Goal: Information Seeking & Learning: Learn about a topic

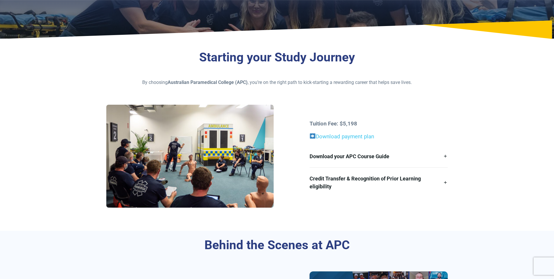
scroll to position [97, 0]
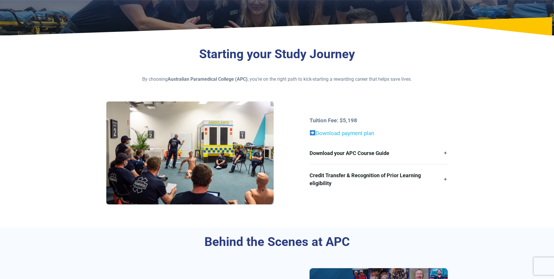
click at [357, 133] on link "Download payment plan" at bounding box center [345, 133] width 58 height 6
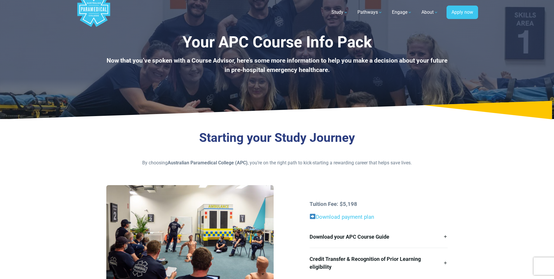
scroll to position [0, 0]
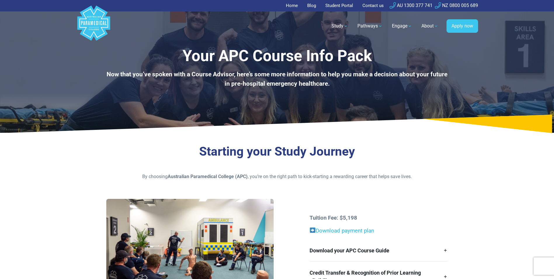
click at [342, 230] on link "Download payment plan" at bounding box center [345, 230] width 58 height 6
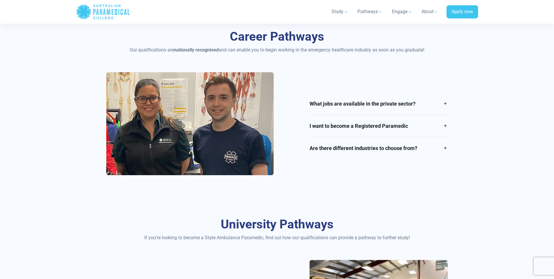
scroll to position [681, 0]
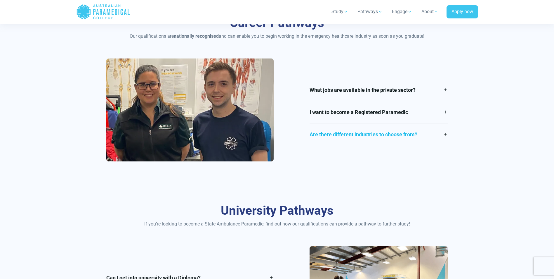
click at [404, 134] on link "Are there different industries to choose from?" at bounding box center [379, 134] width 138 height 22
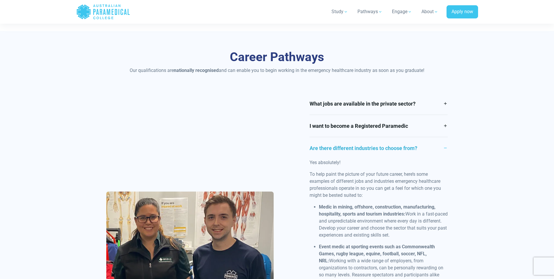
scroll to position [633, 0]
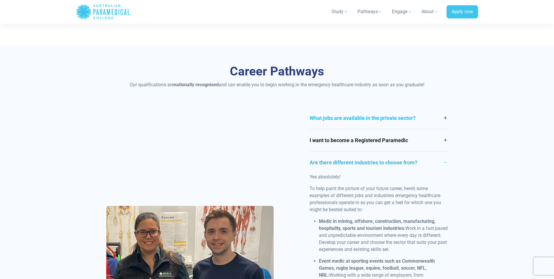
click at [393, 118] on link "What jobs are available in the private sector?" at bounding box center [379, 118] width 138 height 22
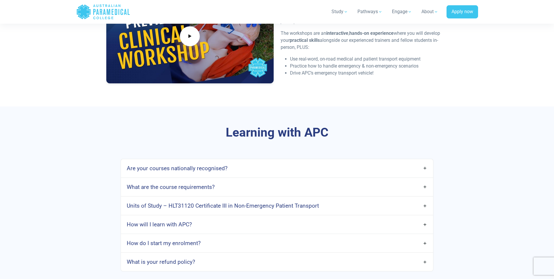
scroll to position [1655, 0]
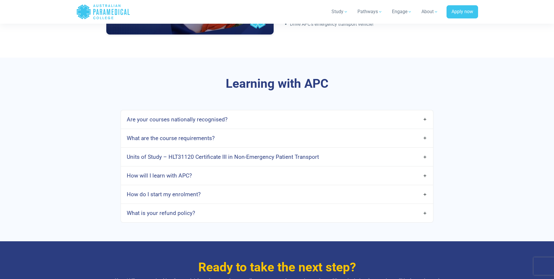
click at [424, 113] on link "Are your courses nationally recognised?" at bounding box center [277, 119] width 312 height 14
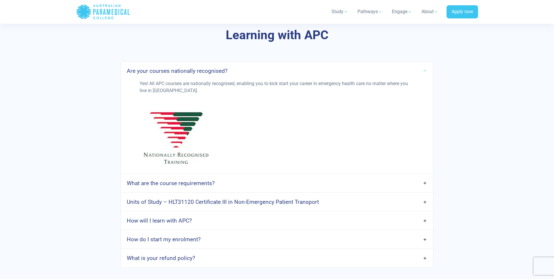
scroll to position [1752, 0]
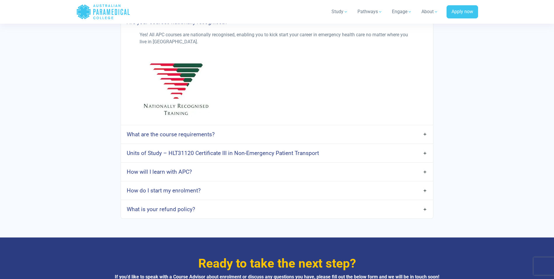
click at [304, 150] on h4 "Units of Study – HLT31120 Certificate III in Non-Emergency Patient Transport" at bounding box center [223, 153] width 192 height 7
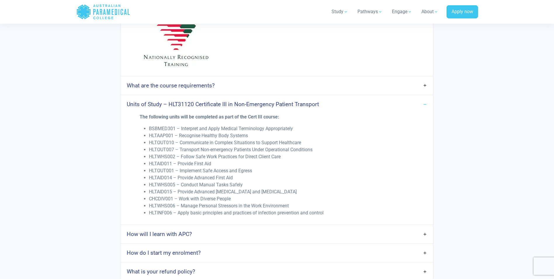
scroll to position [1849, 0]
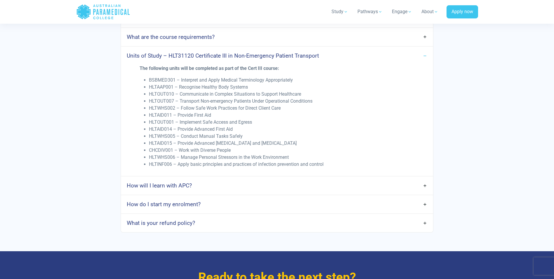
click at [425, 178] on link "How will I learn with APC?" at bounding box center [277, 185] width 312 height 14
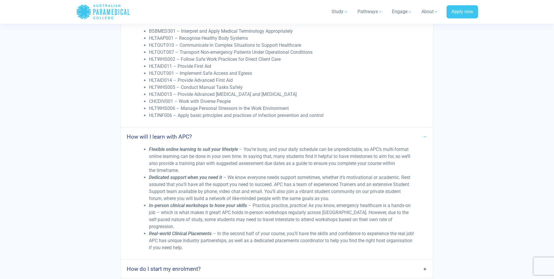
scroll to position [1947, 0]
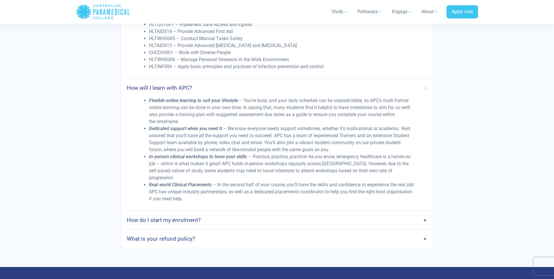
click at [425, 213] on link "How do I start my enrolment?" at bounding box center [277, 220] width 312 height 14
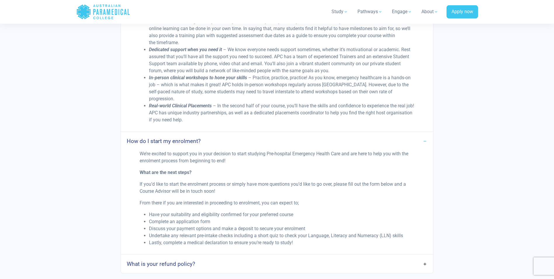
scroll to position [2044, 0]
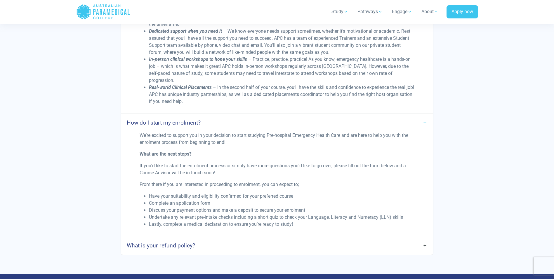
click at [425, 238] on link "What is your refund policy?" at bounding box center [277, 245] width 312 height 14
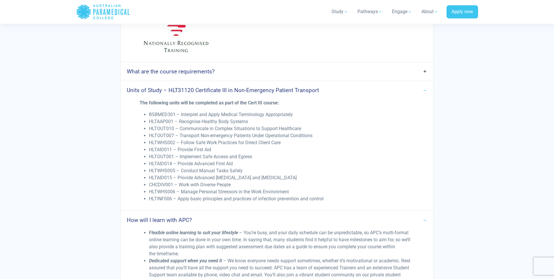
scroll to position [1801, 0]
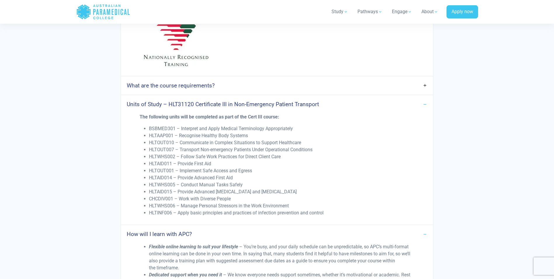
click at [425, 79] on link "What are the course requirements?" at bounding box center [277, 86] width 312 height 14
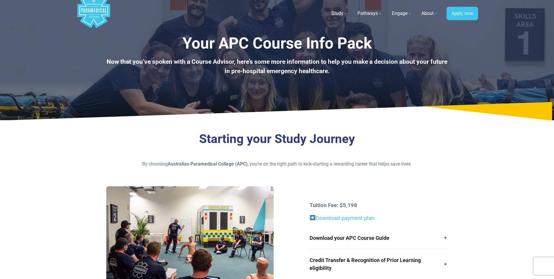
scroll to position [0, 0]
